Goal: Task Accomplishment & Management: Manage account settings

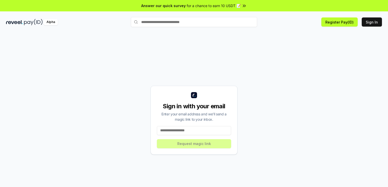
click at [196, 131] on input at bounding box center [194, 130] width 74 height 9
paste input "**********"
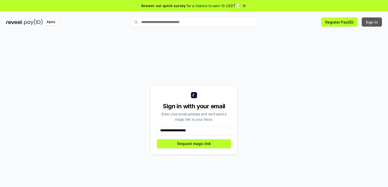
type input "**********"
click at [371, 26] on button "Sign In" at bounding box center [372, 21] width 20 height 9
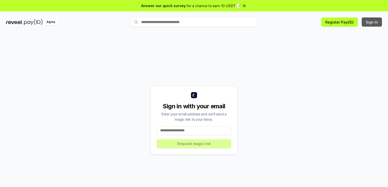
click at [373, 22] on button "Sign In" at bounding box center [372, 21] width 20 height 9
click at [173, 132] on input at bounding box center [194, 130] width 74 height 9
paste input "**********"
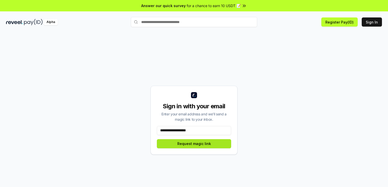
type input "**********"
click at [188, 143] on button "Request magic link" at bounding box center [194, 143] width 74 height 9
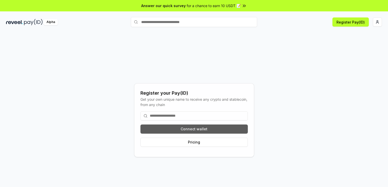
click at [191, 130] on button "Connect wallet" at bounding box center [193, 128] width 107 height 9
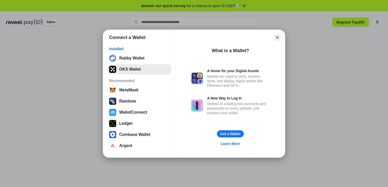
click at [131, 71] on button "OKX Wallet" at bounding box center [139, 69] width 63 height 10
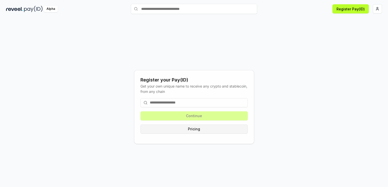
scroll to position [14, 0]
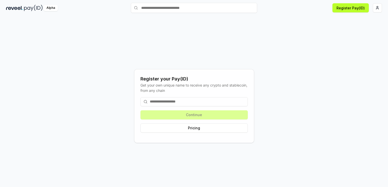
click at [190, 104] on input at bounding box center [193, 101] width 107 height 9
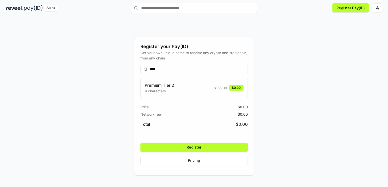
type input "****"
click at [208, 148] on button "Register" at bounding box center [193, 146] width 107 height 9
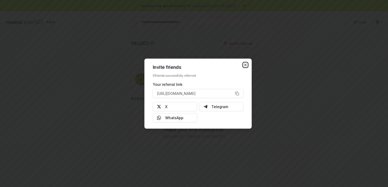
click at [244, 65] on icon "button" at bounding box center [246, 65] width 4 height 4
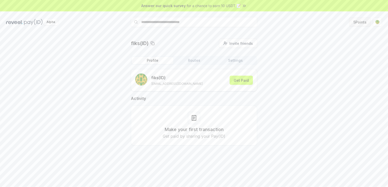
click at [362, 19] on button "5 Points" at bounding box center [360, 21] width 22 height 9
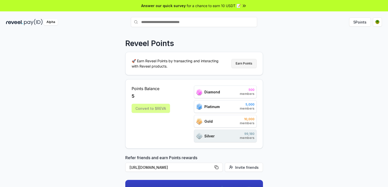
click at [241, 65] on button "Earn Points" at bounding box center [243, 63] width 25 height 9
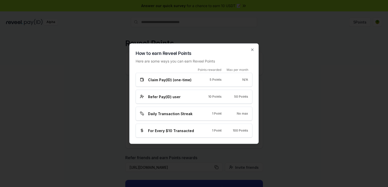
click at [209, 83] on div "Claim Pay(ID) (one-time) 5 Points N/A" at bounding box center [194, 80] width 117 height 14
click at [253, 52] on div "How to earn Reveel Points Here are some ways you can earn Reveel Points Points …" at bounding box center [193, 93] width 129 height 100
click at [252, 51] on icon "button" at bounding box center [252, 49] width 4 height 4
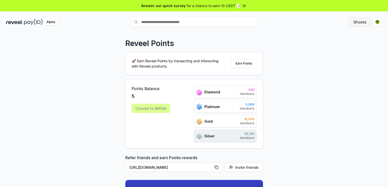
click at [355, 26] on button "5 Points" at bounding box center [360, 21] width 22 height 9
click at [377, 22] on html "Answer our quick survey for a chance to earn 10 USDT 📝 Alpha 5 Points Reveel Po…" at bounding box center [194, 93] width 388 height 187
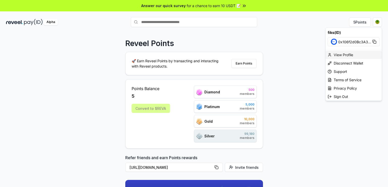
click at [347, 53] on div "View Profile" at bounding box center [354, 55] width 56 height 8
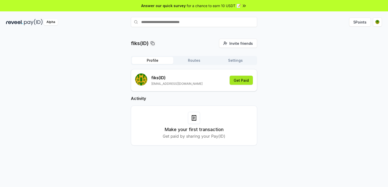
click at [239, 81] on button "Get Paid" at bounding box center [241, 80] width 23 height 9
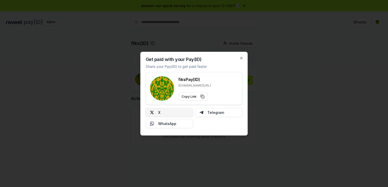
click at [157, 115] on button "X" at bounding box center [169, 112] width 47 height 9
click at [239, 56] on div "Get paid with your Pay(ID) Share your Pay(ID) to get paid faster fiks Pay(ID) r…" at bounding box center [193, 94] width 107 height 84
click at [239, 57] on div "Get paid with your Pay(ID) Share your Pay(ID) to get paid faster fiks Pay(ID) r…" at bounding box center [193, 94] width 107 height 84
click at [240, 58] on icon "button" at bounding box center [241, 58] width 4 height 4
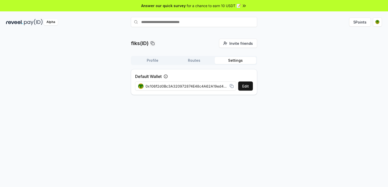
click at [237, 58] on button "Settings" at bounding box center [235, 60] width 41 height 7
click at [150, 60] on button "Profile" at bounding box center [152, 60] width 41 height 7
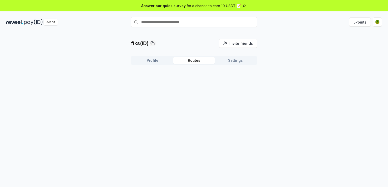
click at [193, 57] on button "Routes" at bounding box center [193, 60] width 41 height 7
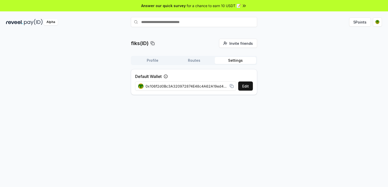
click at [236, 59] on button "Settings" at bounding box center [235, 60] width 41 height 7
click at [147, 60] on button "Profile" at bounding box center [152, 60] width 41 height 7
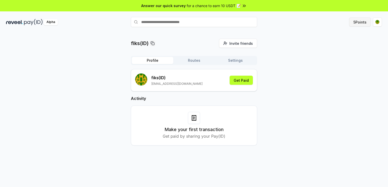
click at [365, 26] on button "5 Points" at bounding box center [360, 21] width 22 height 9
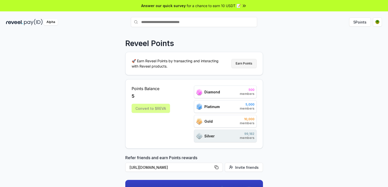
click at [246, 62] on button "Earn Points" at bounding box center [243, 63] width 25 height 9
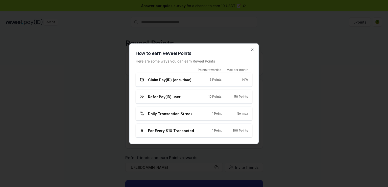
click at [201, 115] on div "Daily Transaction Streak 1 Point No max" at bounding box center [194, 113] width 108 height 5
click at [252, 50] on icon "button" at bounding box center [252, 49] width 4 height 4
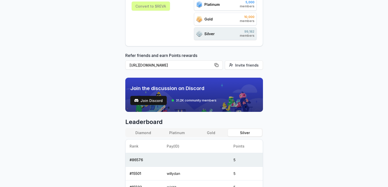
scroll to position [126, 0]
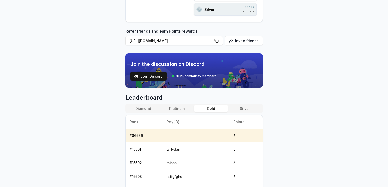
click at [212, 105] on button "Gold" at bounding box center [211, 108] width 34 height 7
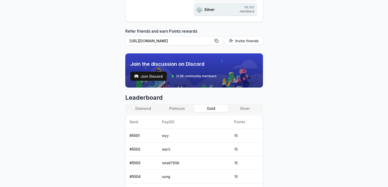
click at [178, 111] on button "Platinum" at bounding box center [177, 108] width 34 height 7
click at [145, 107] on button "Diamond" at bounding box center [143, 108] width 34 height 7
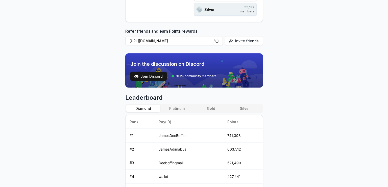
click at [169, 102] on div "Leaderboard Diamond Platinum Gold Silver Rank Pay(ID) Points # 1 JamesDeeBoffin…" at bounding box center [194, 184] width 138 height 183
click at [182, 106] on button "Platinum" at bounding box center [177, 108] width 34 height 7
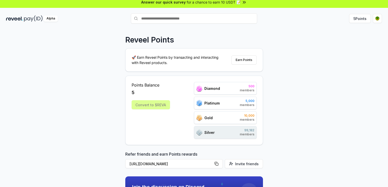
scroll to position [0, 0]
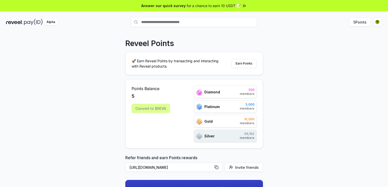
click at [166, 20] on input "text" at bounding box center [194, 22] width 126 height 10
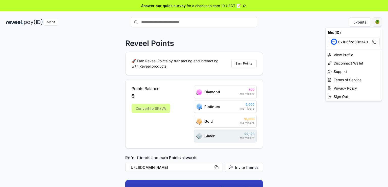
click at [381, 23] on html "Answer our quick survey for a chance to earn 10 USDT 📝 Alpha 5 Points Reveel Po…" at bounding box center [194, 93] width 388 height 187
click at [343, 56] on div "View Profile" at bounding box center [354, 55] width 56 height 8
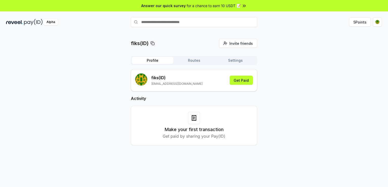
click at [155, 79] on p "fiks (ID)" at bounding box center [176, 78] width 51 height 6
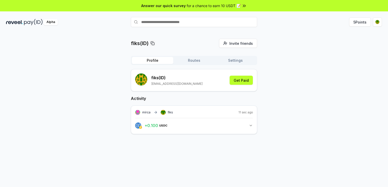
click at [240, 128] on button "+ 0.100 USDC 0.1 USDC" at bounding box center [194, 125] width 118 height 9
click at [164, 140] on div "0.100 USDC" at bounding box center [154, 142] width 22 height 5
click at [225, 141] on div "0.100 USDC View transaction fiks View transaction" at bounding box center [194, 144] width 118 height 9
click at [201, 146] on link "View transaction" at bounding box center [197, 147] width 20 height 3
